Goal: Information Seeking & Learning: Learn about a topic

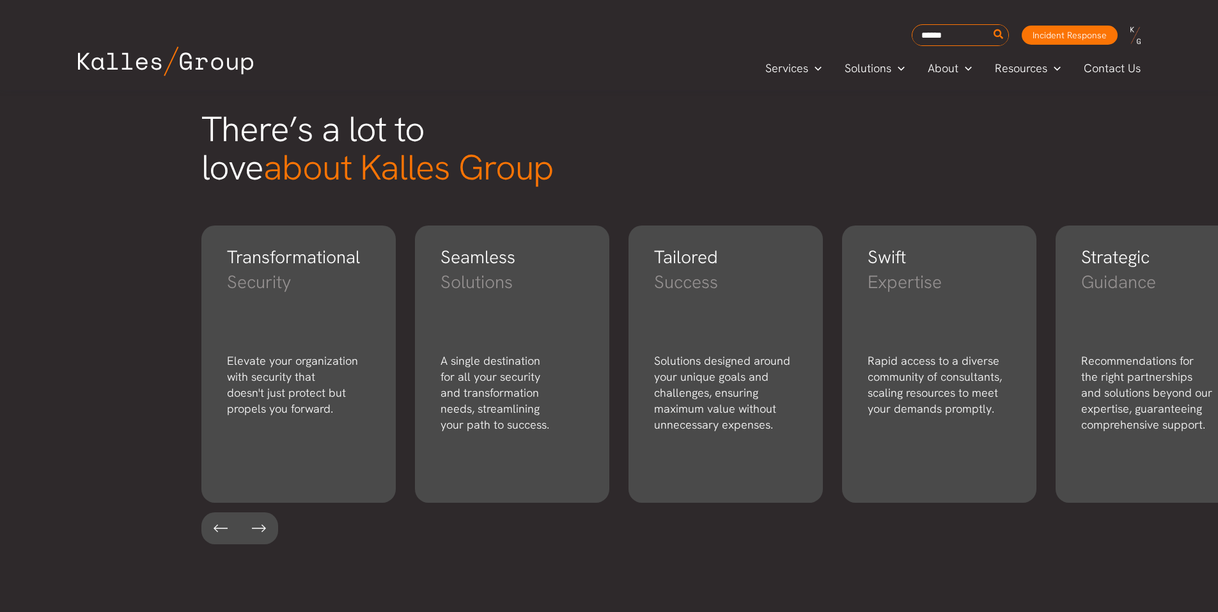
scroll to position [2037, 0]
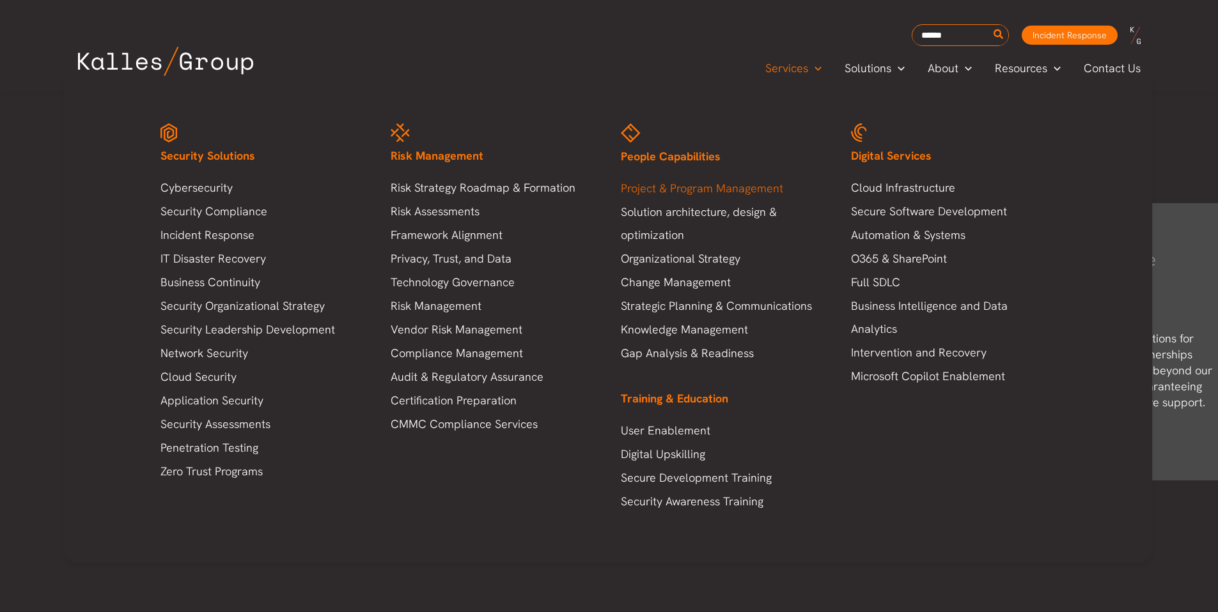
click at [671, 187] on link "Project & Program Management" at bounding box center [723, 188] width 205 height 23
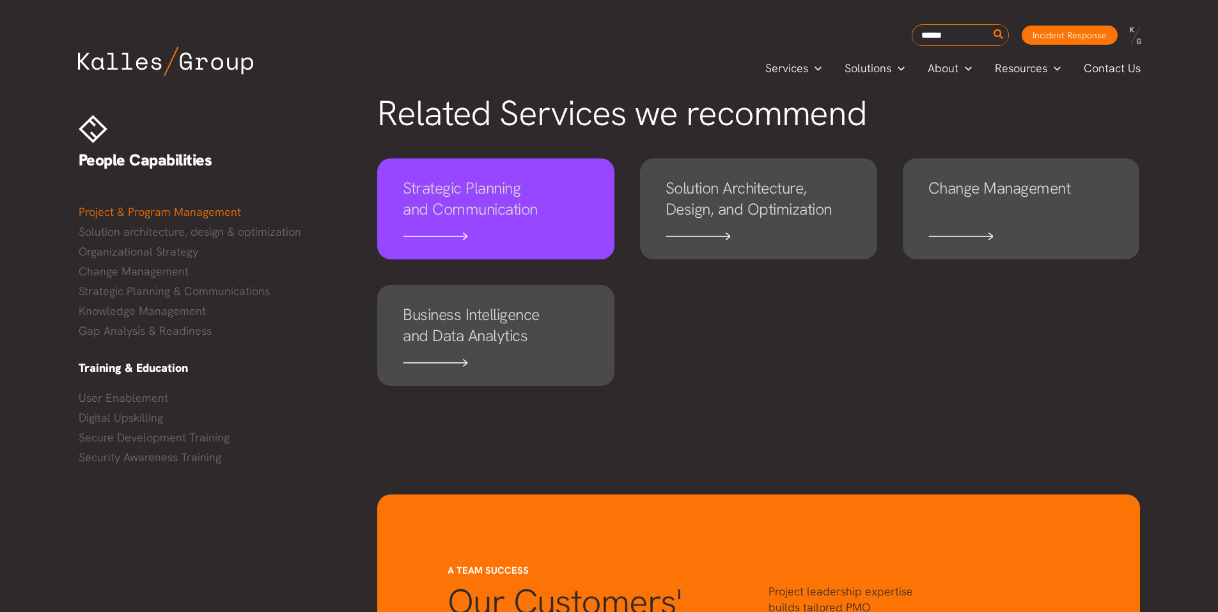
scroll to position [831, 0]
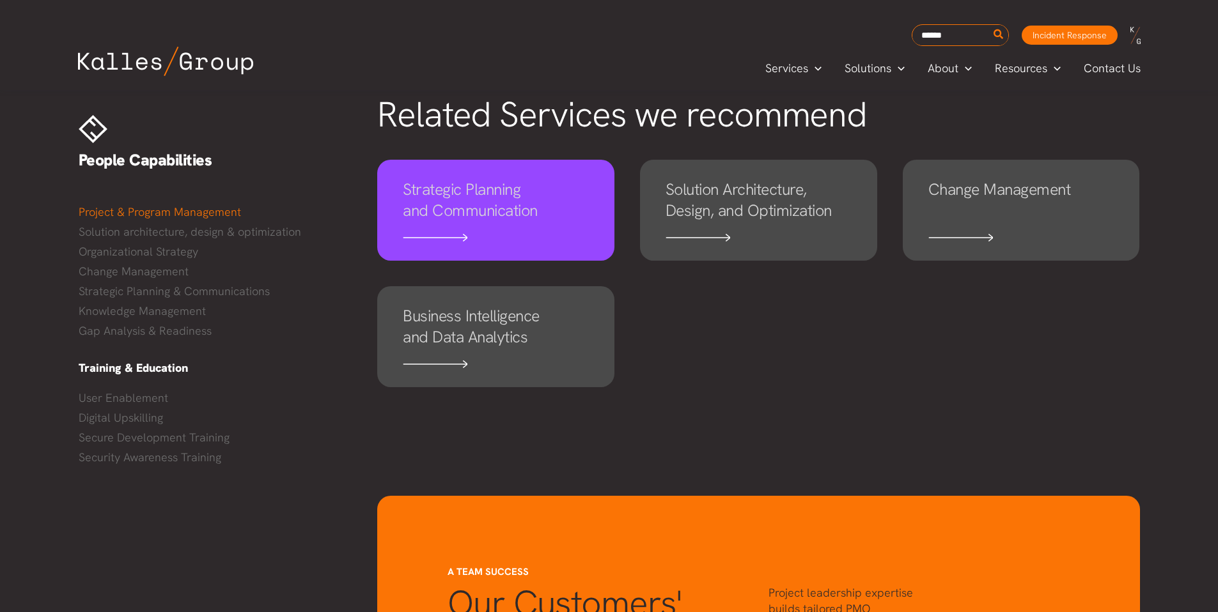
click at [554, 221] on link "Strategic Planning and Communication" at bounding box center [495, 210] width 237 height 101
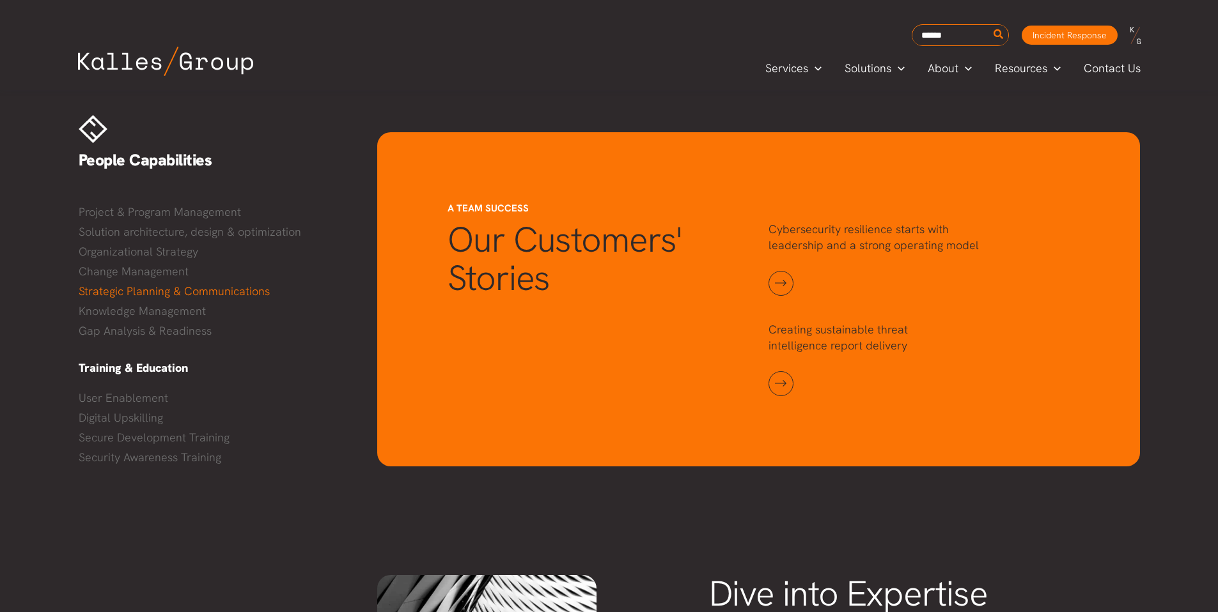
scroll to position [1176, 0]
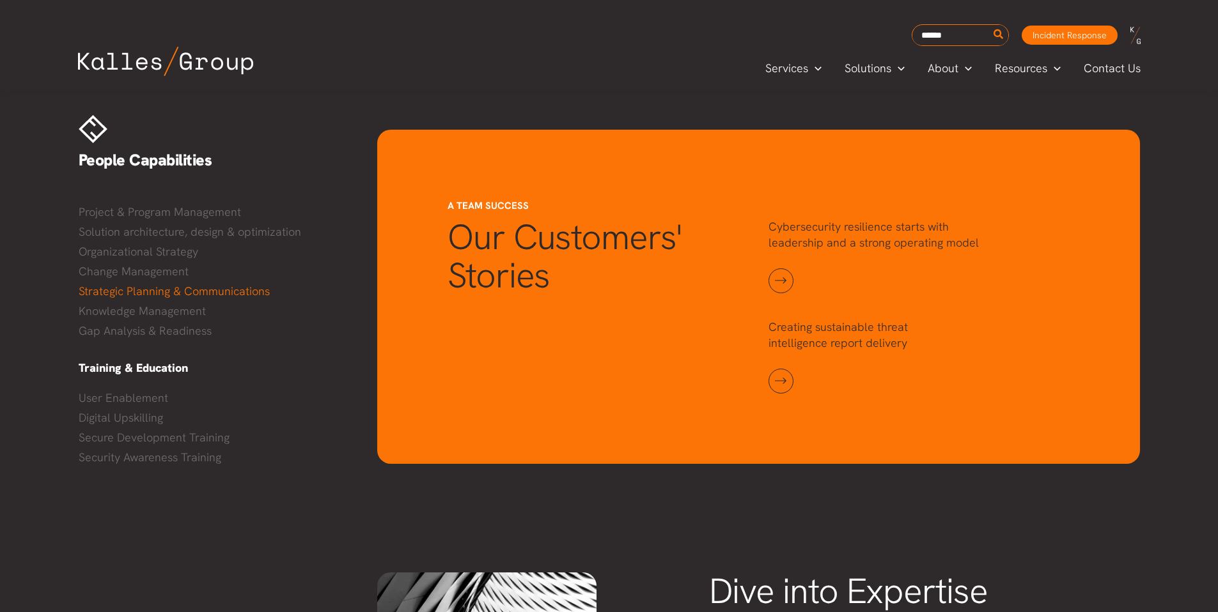
click at [150, 60] on img at bounding box center [165, 61] width 175 height 29
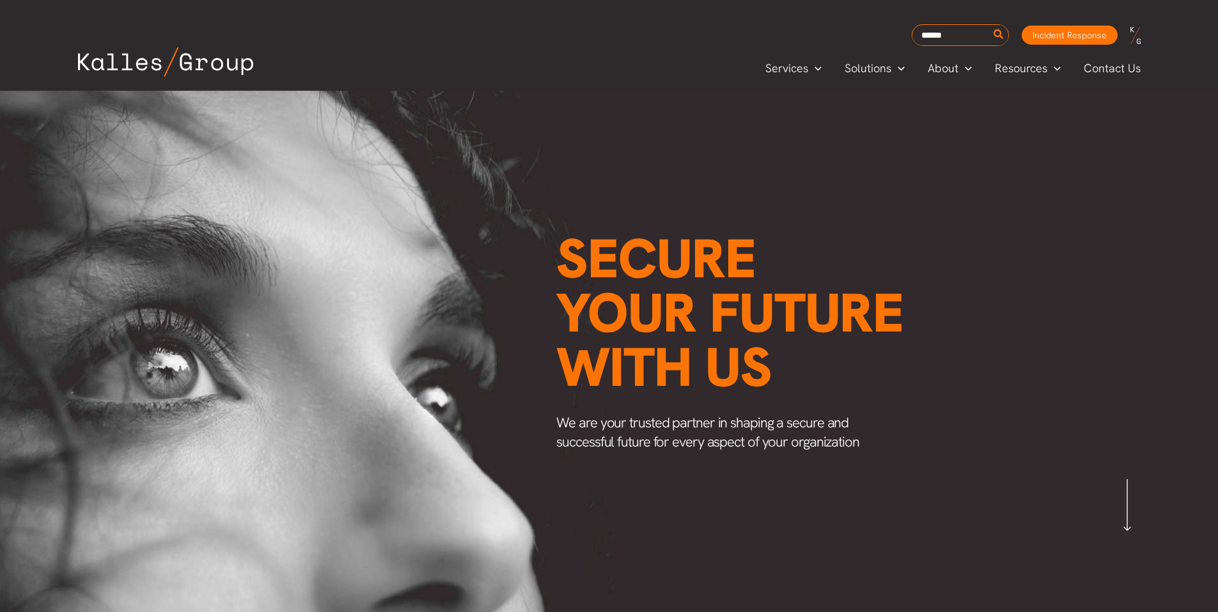
scroll to position [0, 1501]
